Goal: Transaction & Acquisition: Download file/media

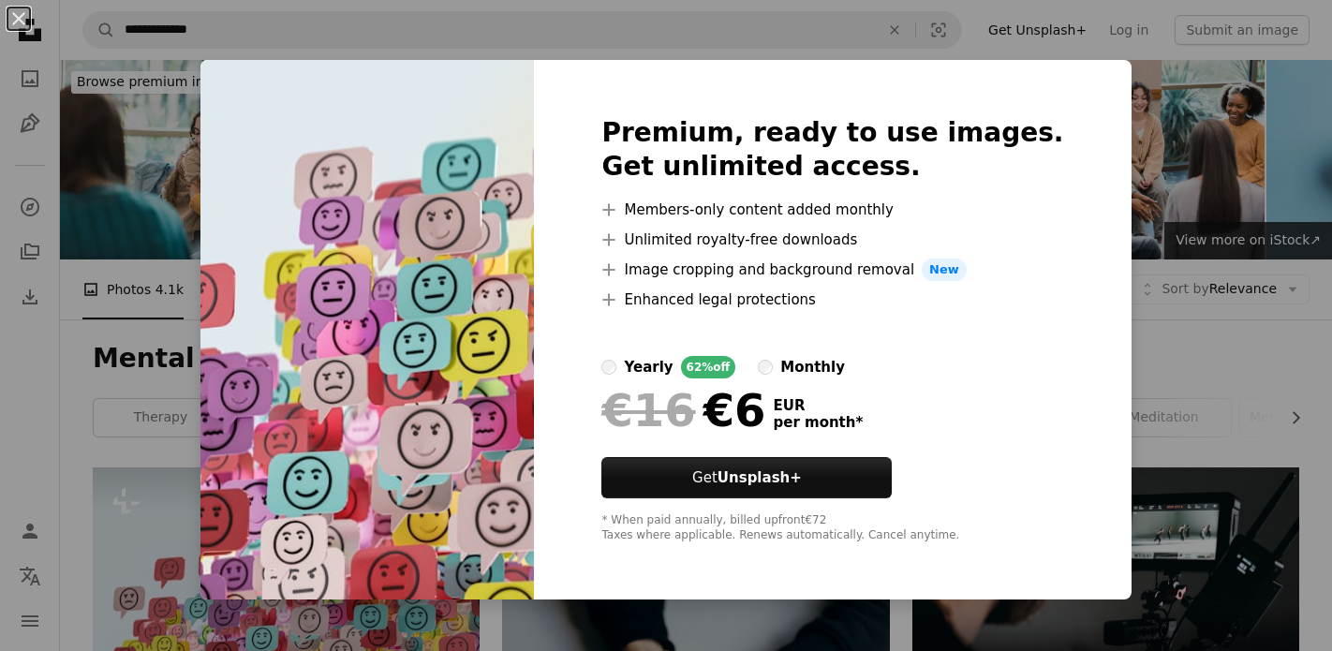
scroll to position [94, 0]
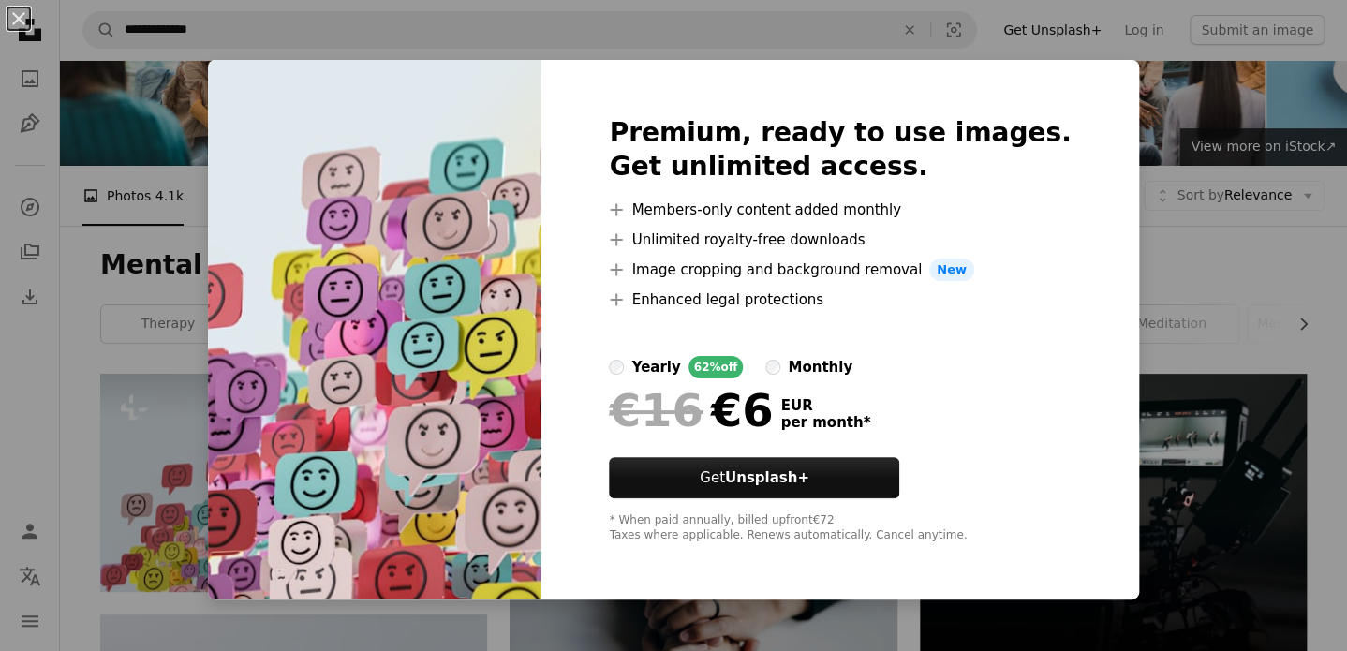
click at [1237, 301] on div "An X shape Premium, ready to use images. Get unlimited access. A plus sign Memb…" at bounding box center [673, 325] width 1347 height 651
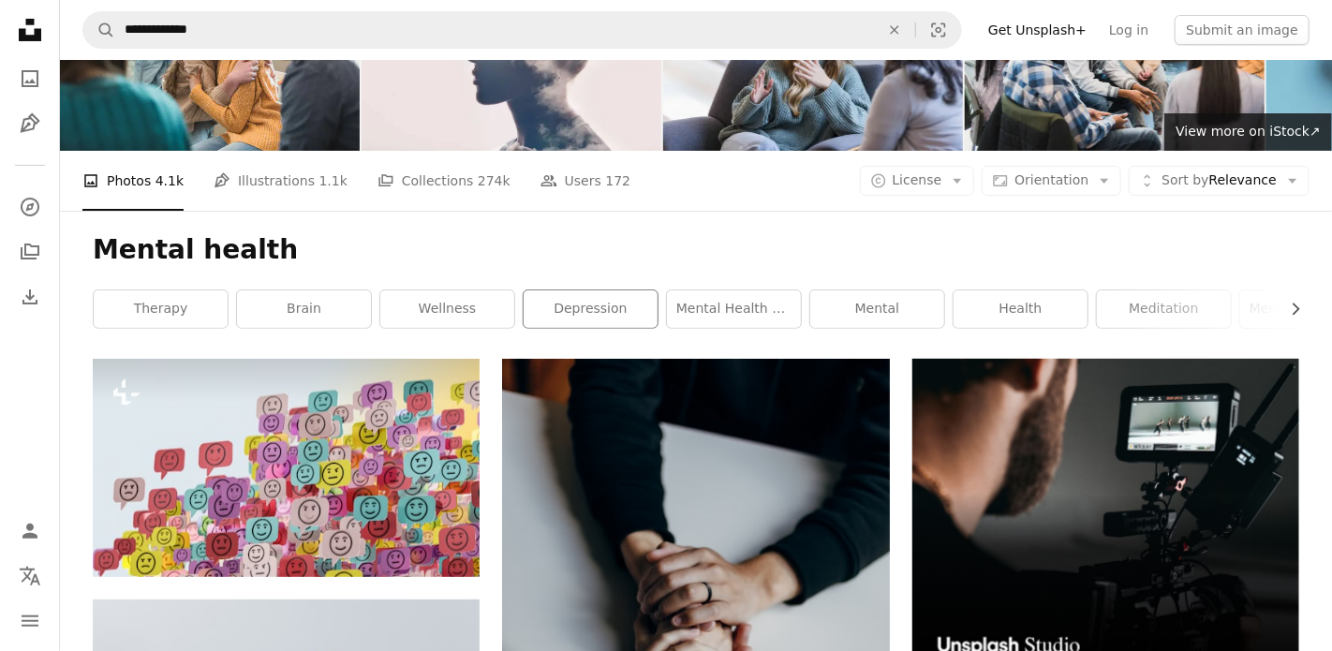
scroll to position [187, 0]
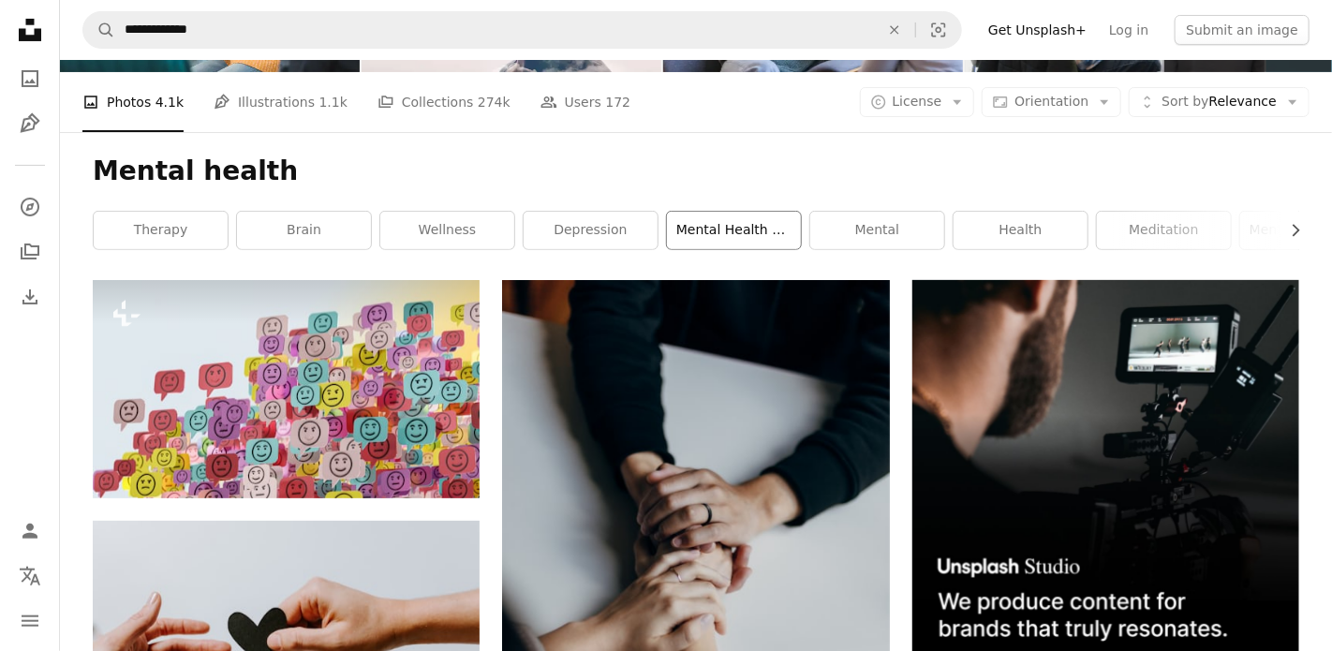
click at [720, 221] on link "mental health awareness" at bounding box center [734, 230] width 134 height 37
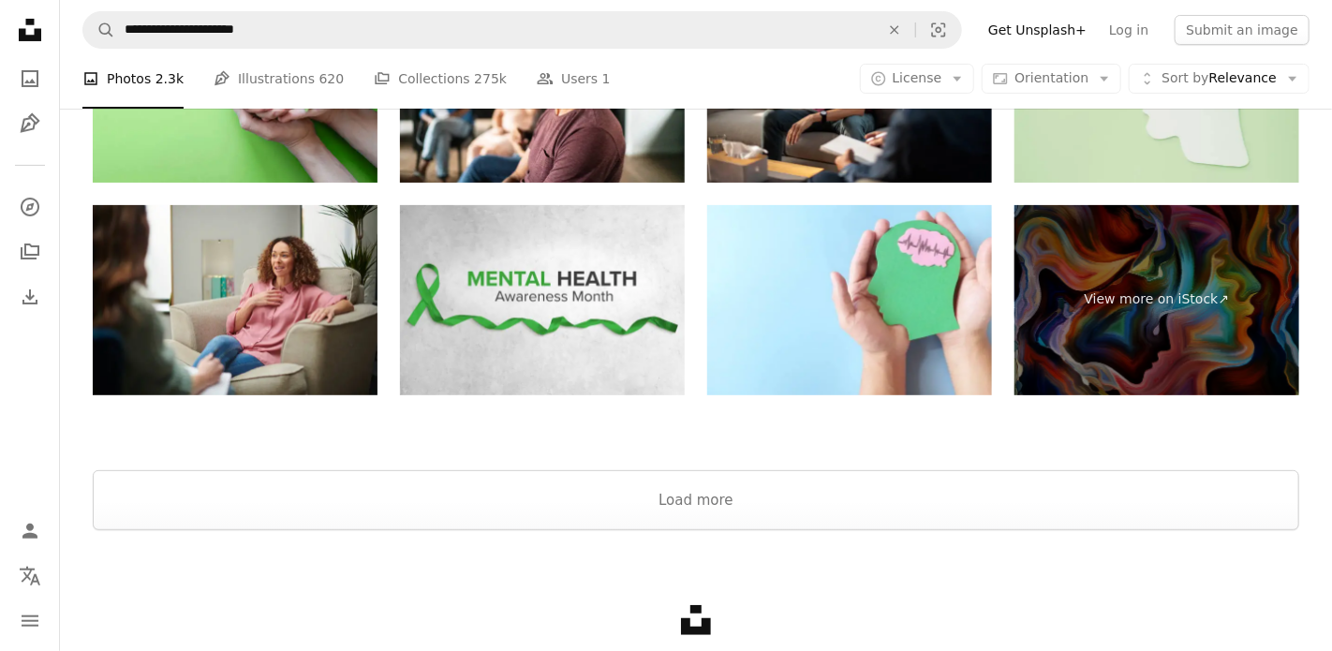
scroll to position [3014, 0]
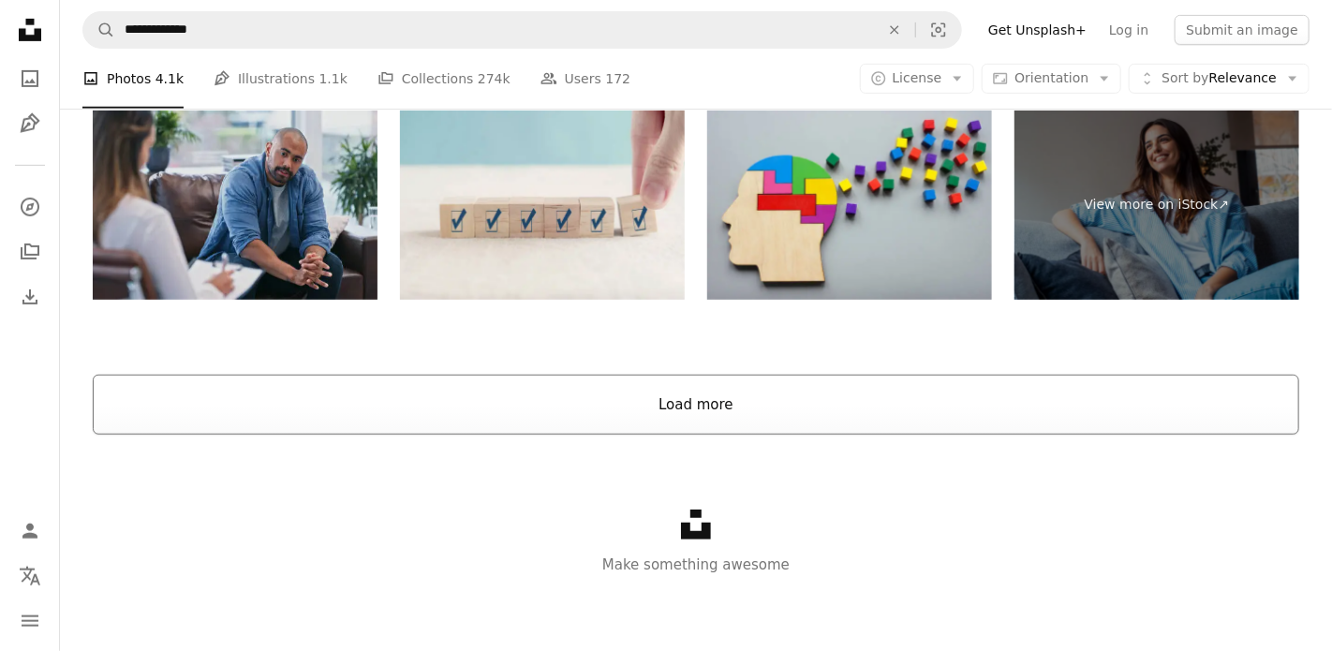
click at [693, 405] on button "Load more" at bounding box center [696, 405] width 1207 height 60
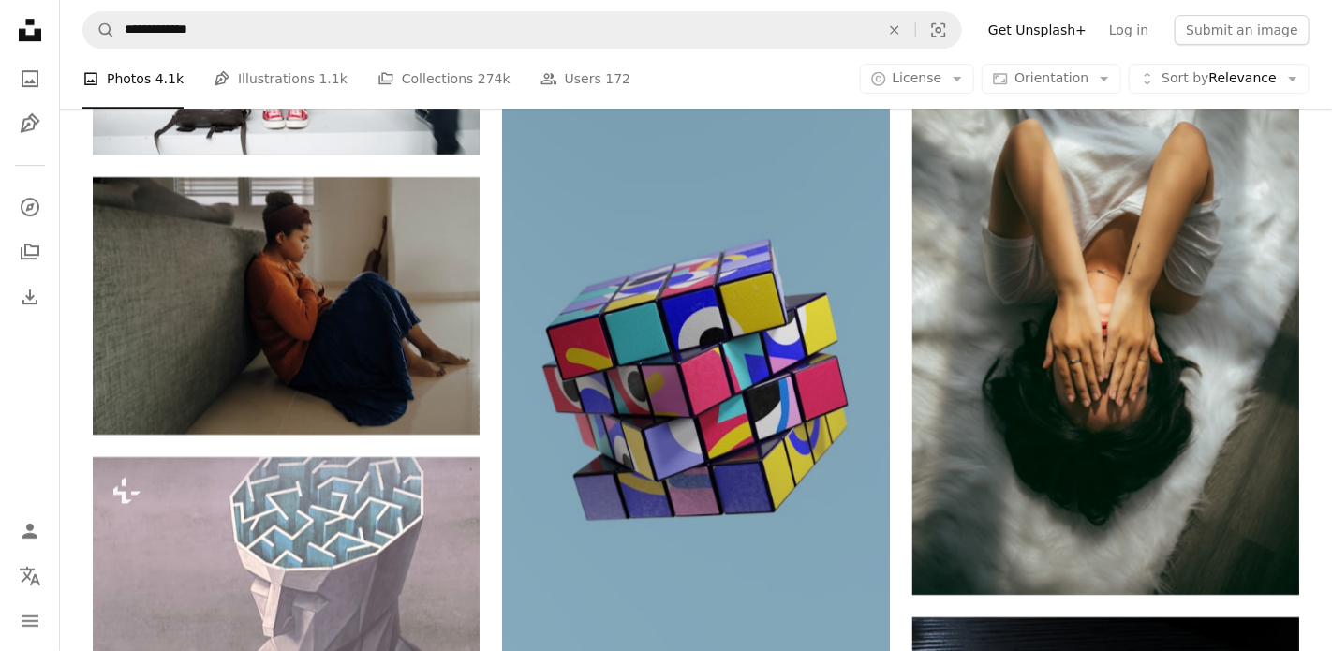
scroll to position [6221, 0]
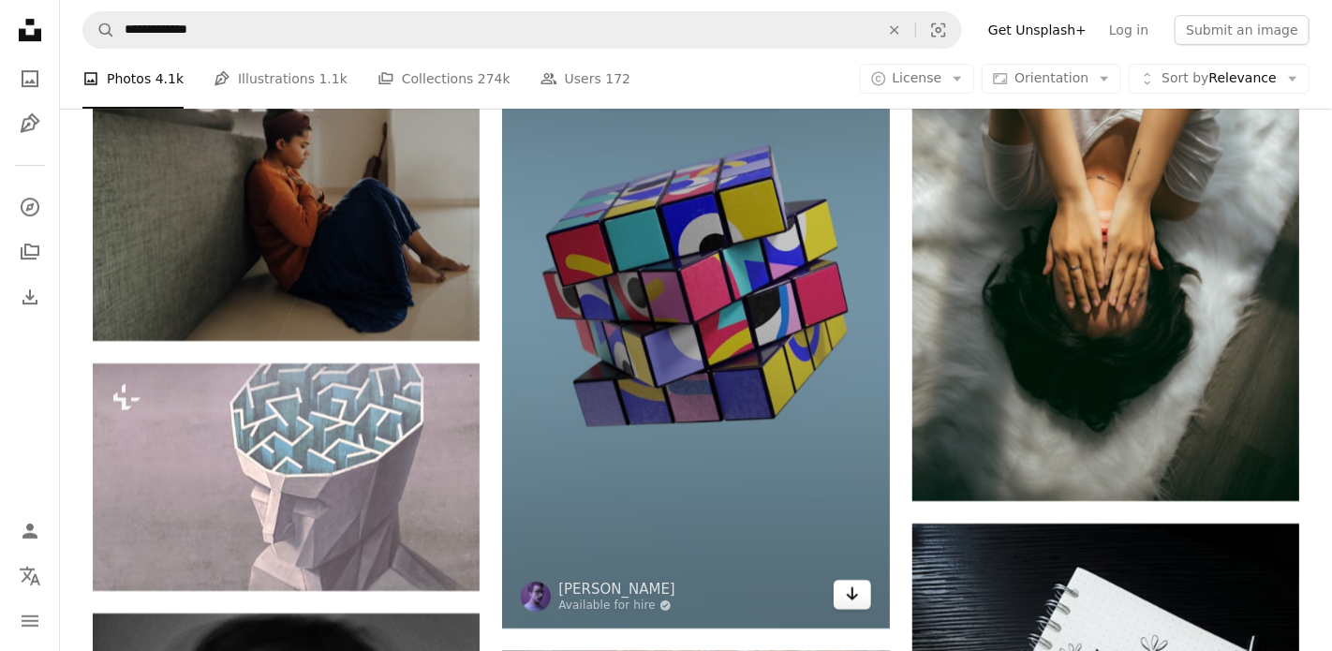
click at [847, 602] on icon "Arrow pointing down" at bounding box center [852, 594] width 15 height 22
